Goal: Information Seeking & Learning: Check status

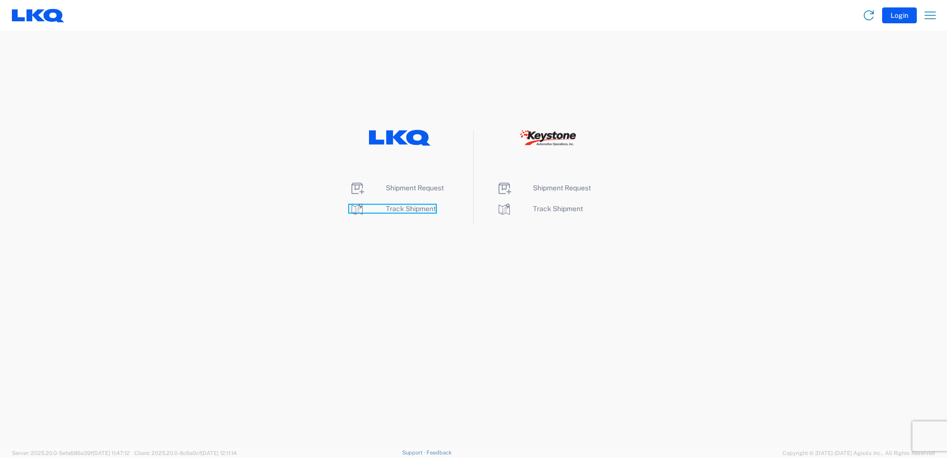
click at [390, 206] on span "Track Shipment" at bounding box center [411, 208] width 50 height 8
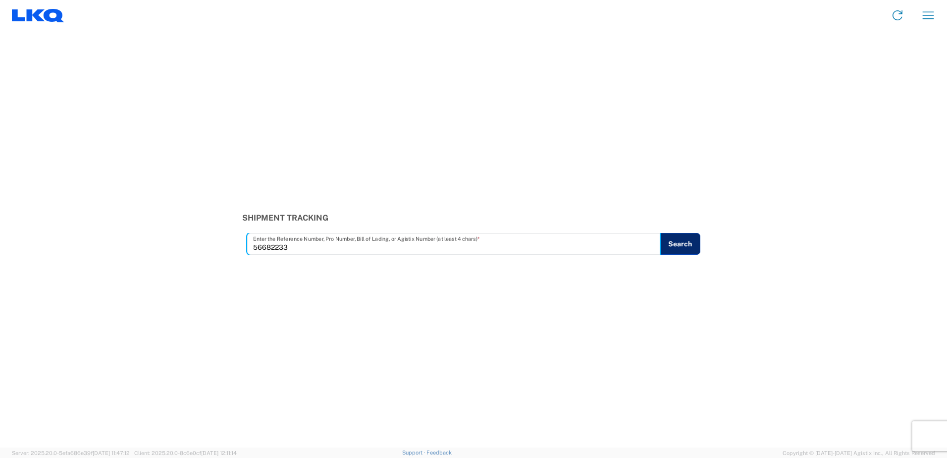
type input "56682233"
click at [687, 235] on button "Search" at bounding box center [680, 244] width 41 height 22
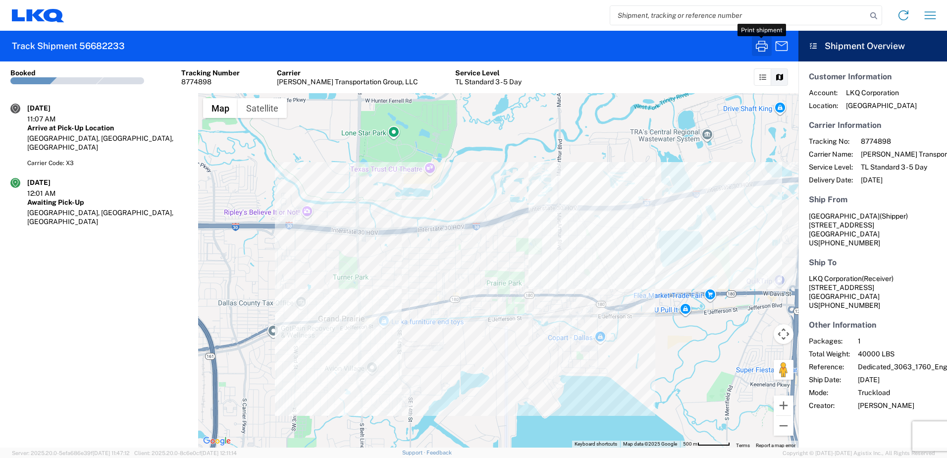
click at [767, 47] on icon "button" at bounding box center [762, 46] width 16 height 16
